Goal: Task Accomplishment & Management: Manage account settings

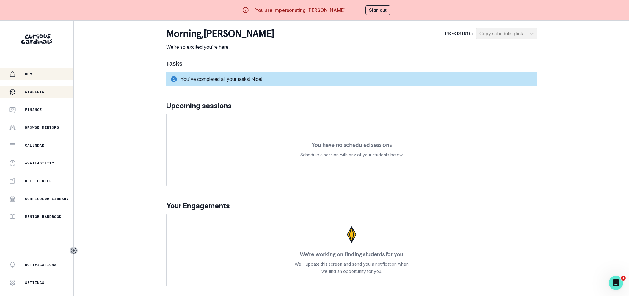
click at [48, 90] on div "Students" at bounding box center [41, 91] width 64 height 7
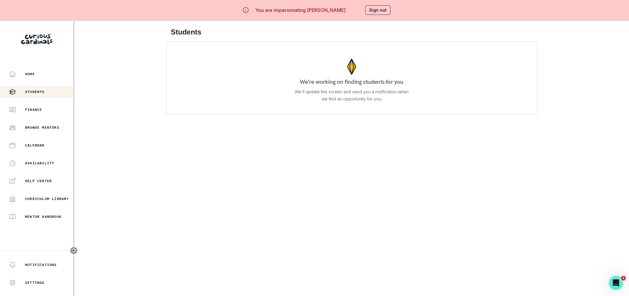
click at [379, 11] on button "Sign out" at bounding box center [377, 10] width 25 height 10
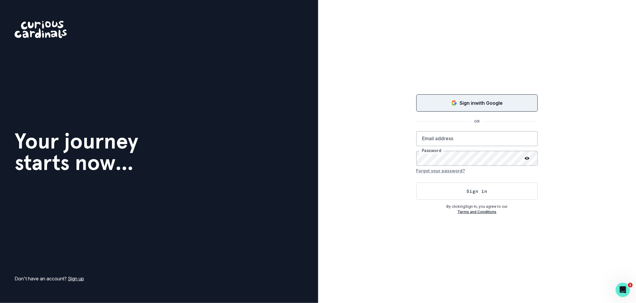
click at [462, 106] on p "Sign in with Google" at bounding box center [480, 102] width 43 height 7
